Goal: Information Seeking & Learning: Learn about a topic

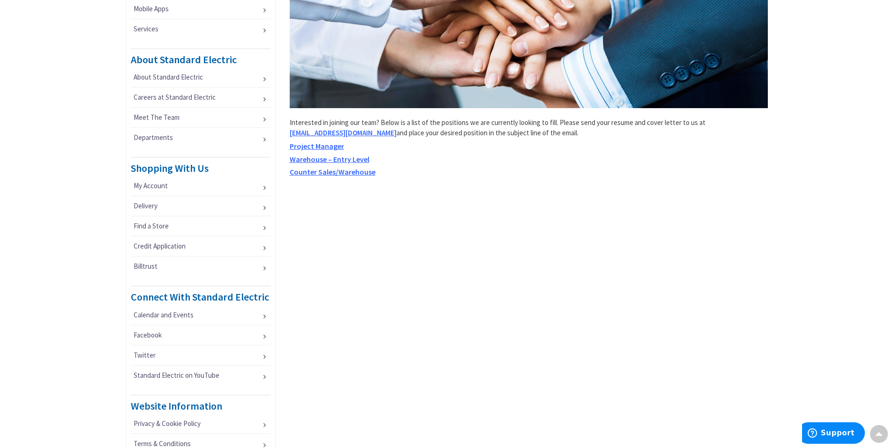
click at [330, 144] on span "Project Manager" at bounding box center [317, 145] width 54 height 9
type input "[STREET_ADDRESS][US_STATE]"
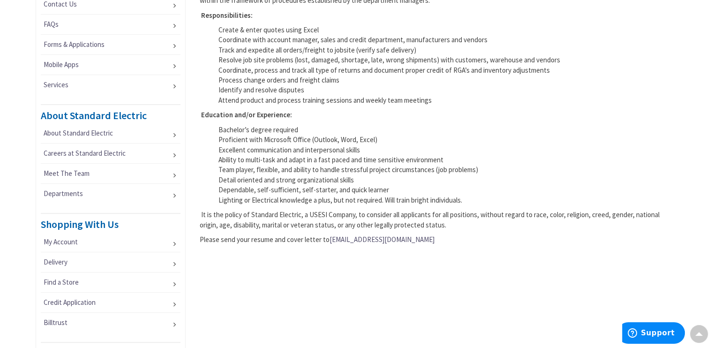
scroll to position [94, 0]
